Goal: Check status: Check status

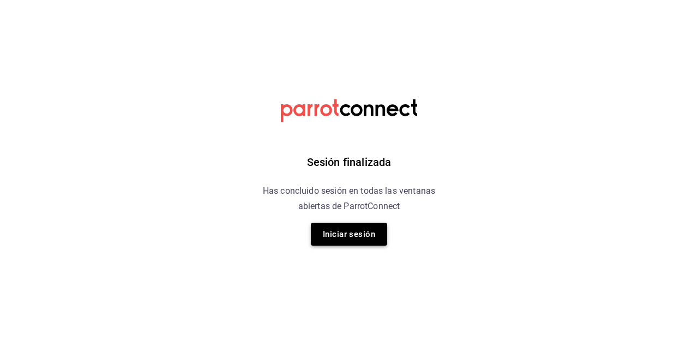
click at [320, 232] on button "Iniciar sesión" at bounding box center [349, 234] width 76 height 23
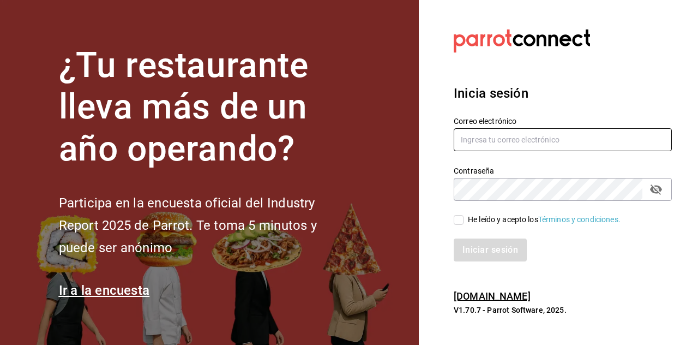
type input "jonaby91@gmail.com"
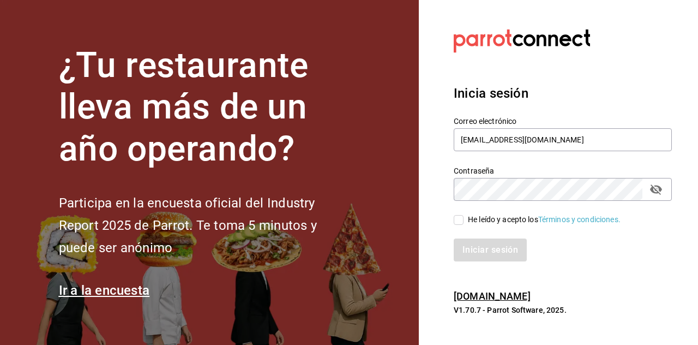
click at [460, 218] on input "He leído y acepto los Términos y condiciones." at bounding box center [459, 220] width 10 height 10
checkbox input "true"
click at [475, 253] on button "Iniciar sesión" at bounding box center [491, 249] width 74 height 23
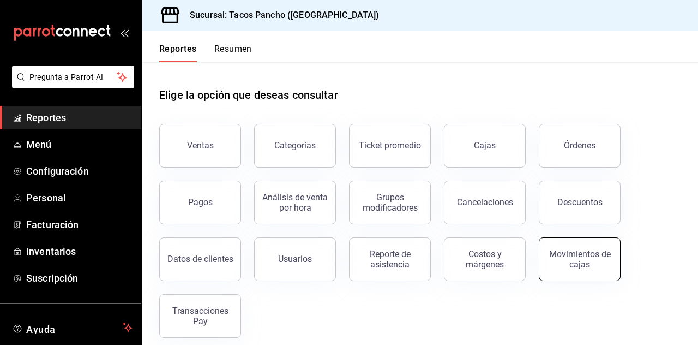
click at [581, 260] on div "Movimientos de cajas" at bounding box center [580, 259] width 68 height 21
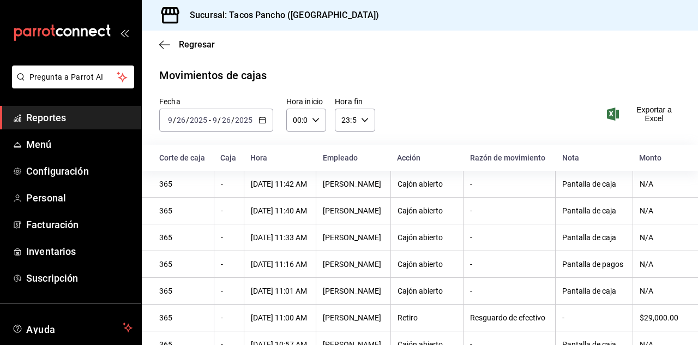
click at [254, 123] on div "[DATE] [DATE] - [DATE] [DATE]" at bounding box center [216, 120] width 114 height 23
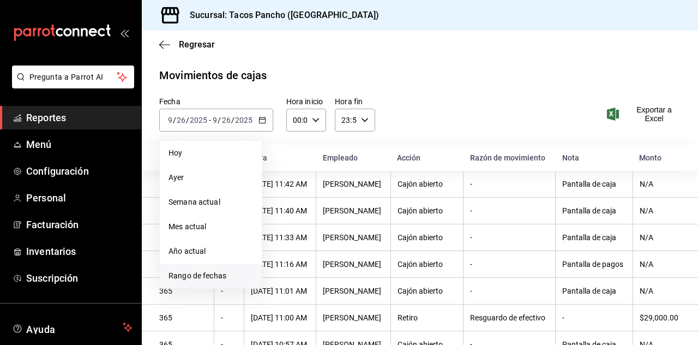
click at [223, 274] on span "Rango de fechas" at bounding box center [211, 275] width 85 height 11
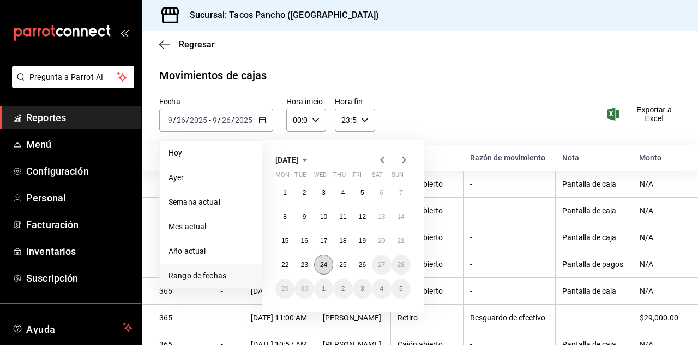
click at [323, 263] on abbr "24" at bounding box center [323, 265] width 7 height 8
click at [326, 260] on button "24" at bounding box center [323, 265] width 19 height 20
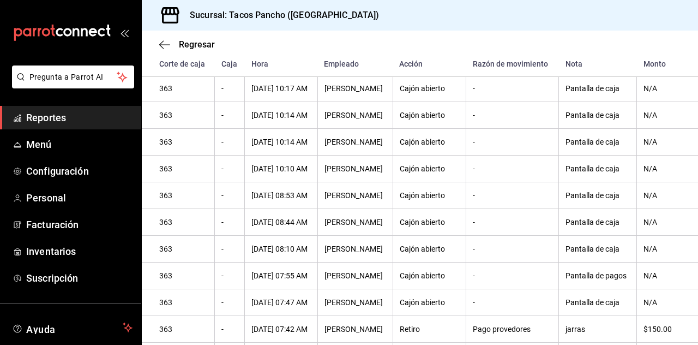
scroll to position [442, 0]
